Goal: Register for event/course

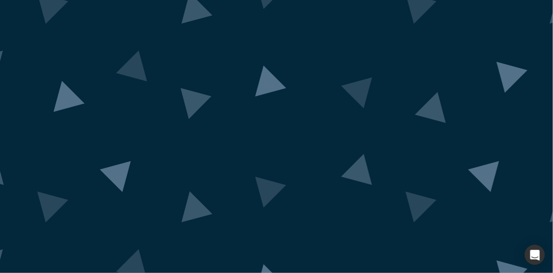
scroll to position [45, 0]
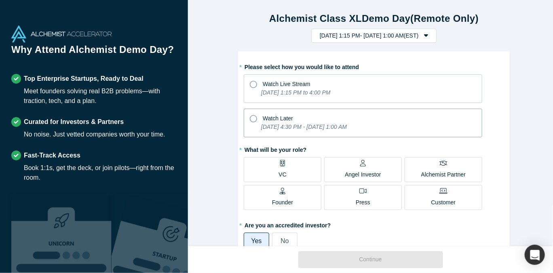
click at [250, 118] on icon at bounding box center [253, 118] width 7 height 7
click at [0, 0] on input "Watch Later [DATE] 4:30 PM - [DATE] 1:00 AM" at bounding box center [0, 0] width 0 height 0
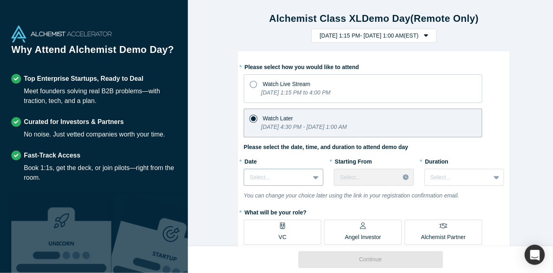
click at [290, 181] on div "Select..." at bounding box center [284, 177] width 80 height 17
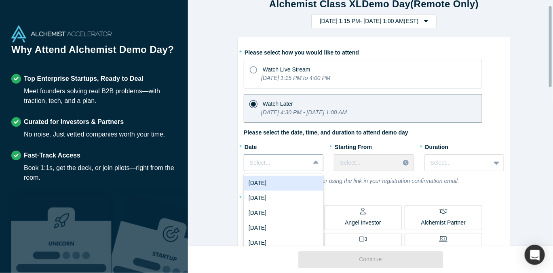
scroll to position [18, 0]
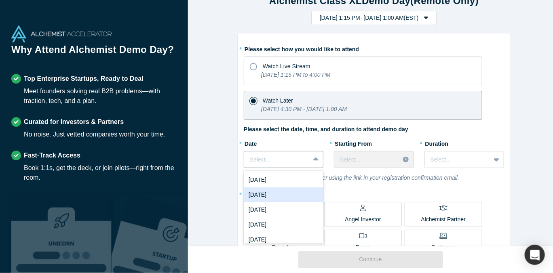
click at [285, 194] on div "[DATE]" at bounding box center [284, 195] width 80 height 15
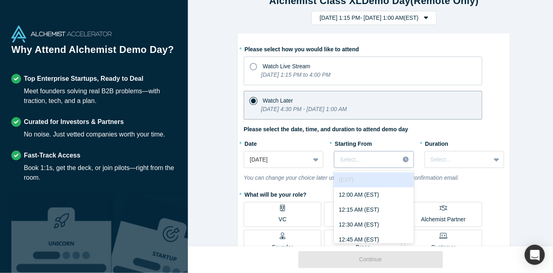
click at [363, 164] on div "Select..." at bounding box center [366, 159] width 65 height 13
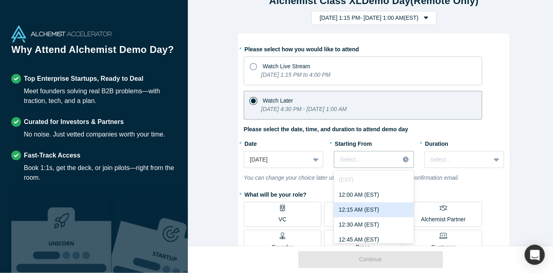
scroll to position [90, 0]
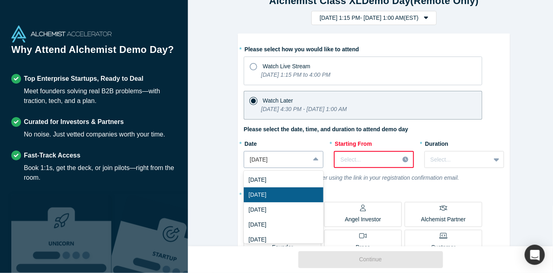
click at [291, 160] on div at bounding box center [277, 160] width 54 height 10
click at [272, 179] on div "[DATE]" at bounding box center [284, 180] width 80 height 15
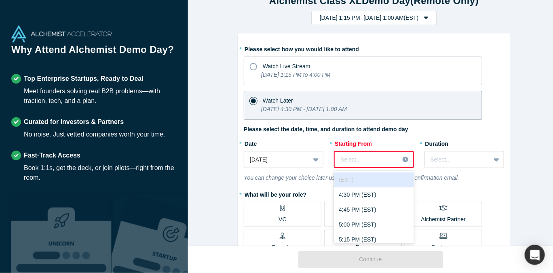
click at [351, 162] on div at bounding box center [366, 160] width 53 height 10
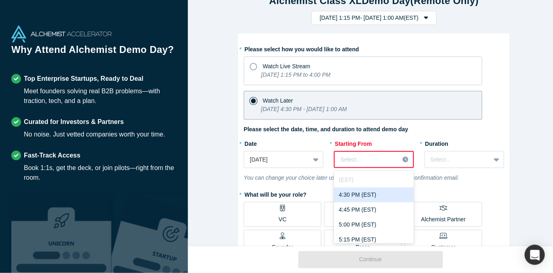
drag, startPoint x: 359, startPoint y: 189, endPoint x: 366, endPoint y: 189, distance: 6.9
click at [359, 191] on div "4:30 PM (EST)" at bounding box center [374, 195] width 80 height 15
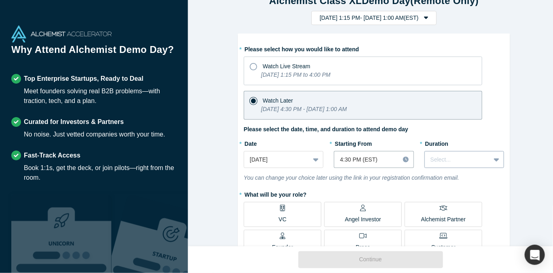
click at [452, 165] on div "Select..." at bounding box center [457, 159] width 65 height 13
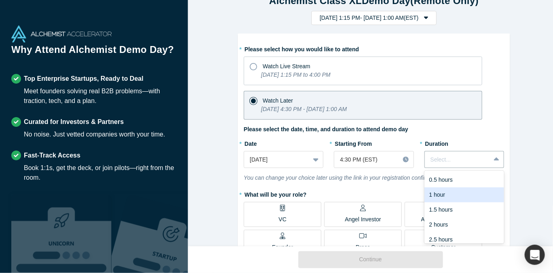
scroll to position [20, 0]
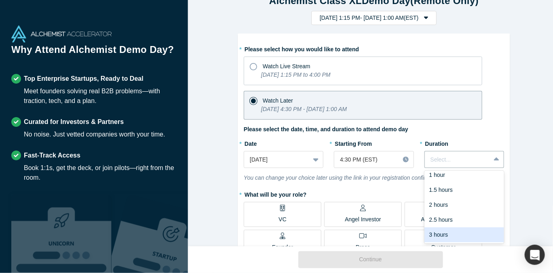
click at [449, 231] on div "3 hours" at bounding box center [464, 235] width 80 height 15
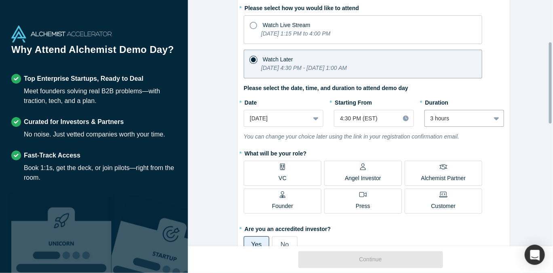
scroll to position [152, 0]
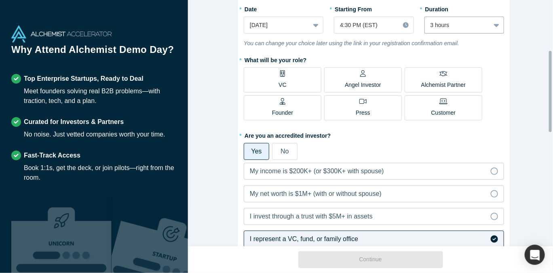
click at [288, 75] on label "VC" at bounding box center [283, 80] width 78 height 25
click at [0, 0] on input "VC" at bounding box center [0, 0] width 0 height 0
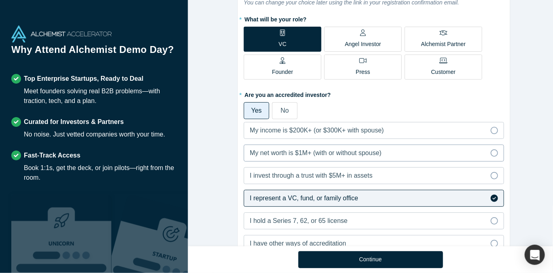
scroll to position [243, 0]
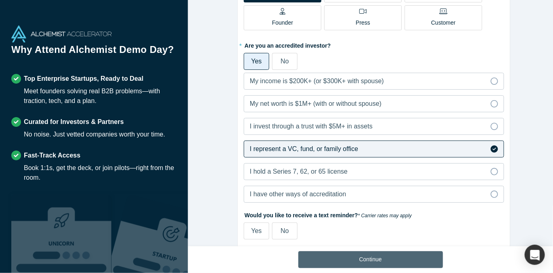
click at [350, 259] on button "Continue" at bounding box center [370, 259] width 145 height 17
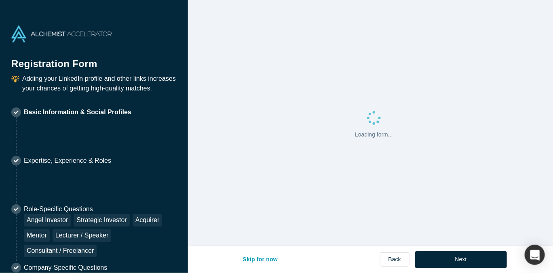
select select "CA"
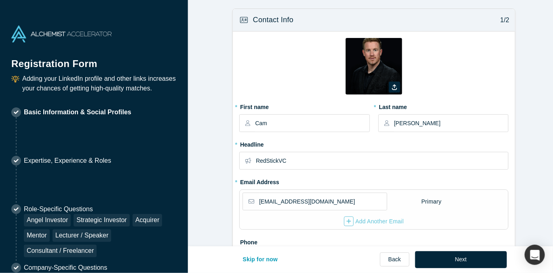
type input "[GEOGRAPHIC_DATA], [GEOGRAPHIC_DATA], [GEOGRAPHIC_DATA]"
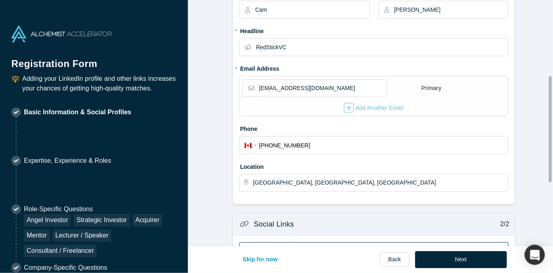
scroll to position [179, 0]
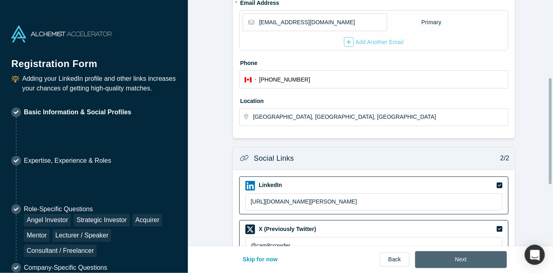
click at [454, 262] on button "Next" at bounding box center [461, 259] width 92 height 17
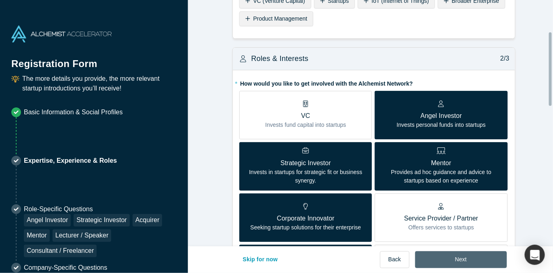
scroll to position [135, 0]
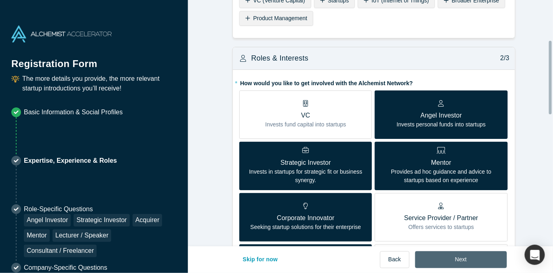
click at [458, 258] on button "Next" at bounding box center [461, 259] width 92 height 17
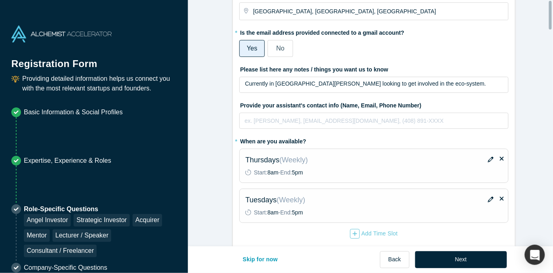
scroll to position [0, 0]
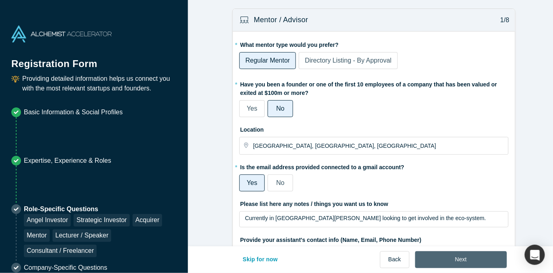
click at [469, 258] on button "Next" at bounding box center [461, 259] width 92 height 17
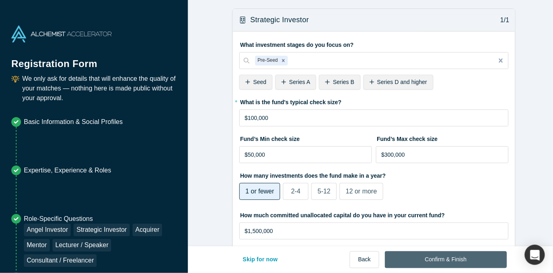
click at [448, 259] on button "Confirm & Finish" at bounding box center [446, 259] width 122 height 17
